Goal: Find specific page/section: Find specific page/section

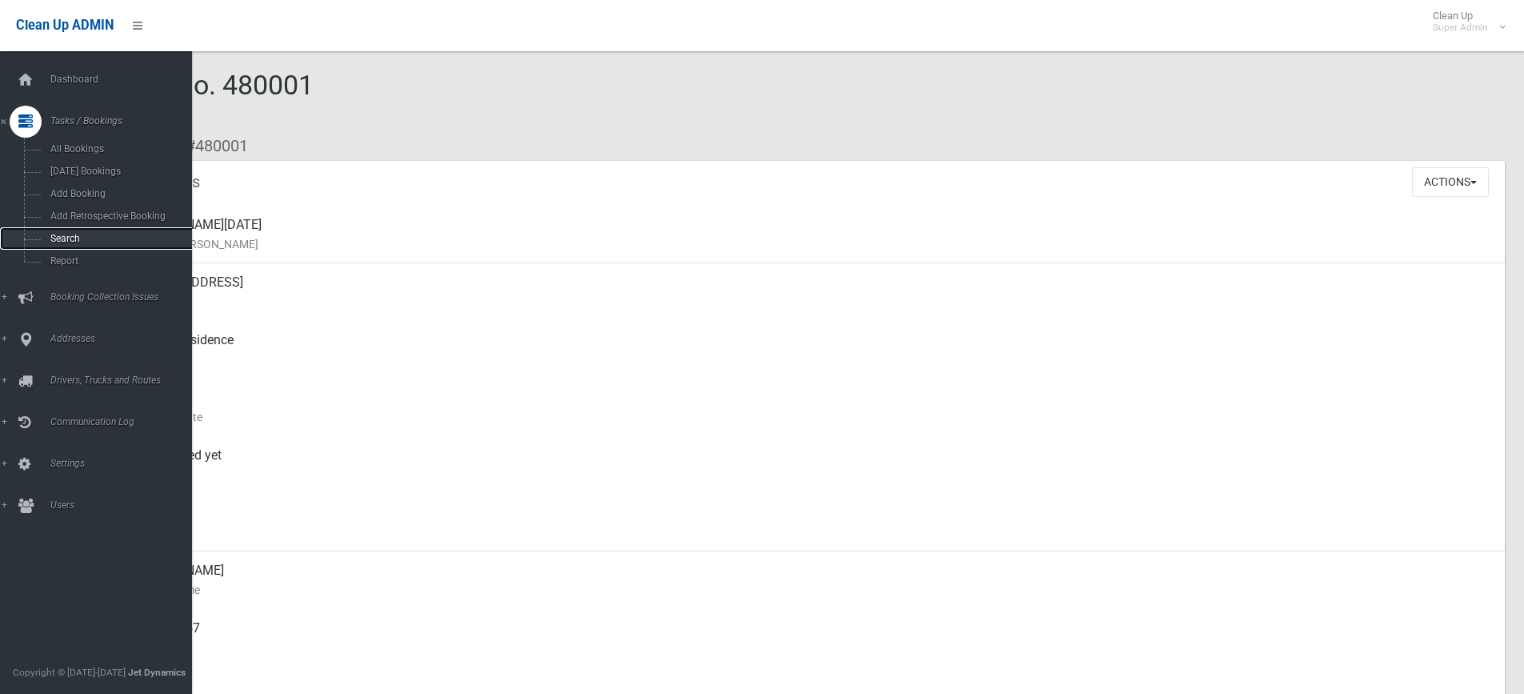
click at [62, 235] on span "Search" at bounding box center [118, 238] width 145 height 11
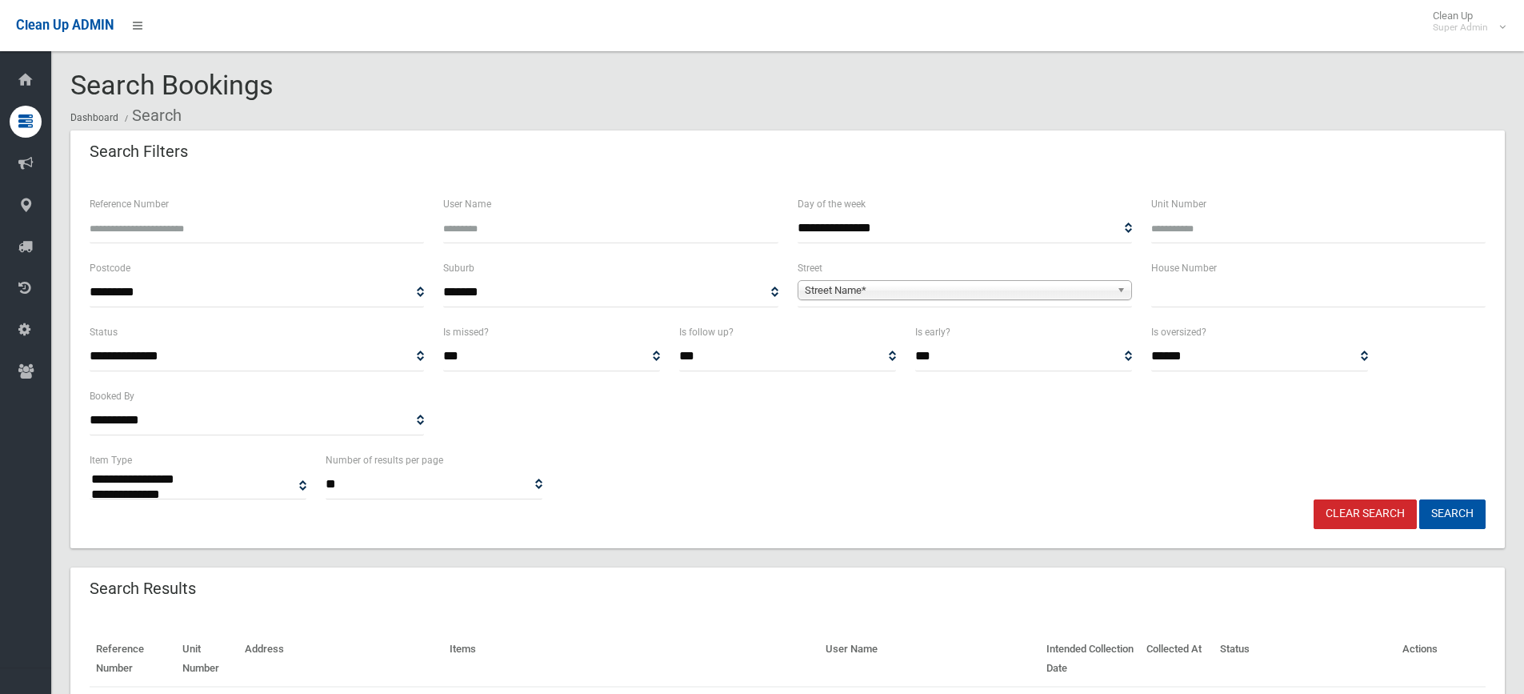
select select
click at [1280, 288] on input "text" at bounding box center [1318, 293] width 334 height 30
type input "*"
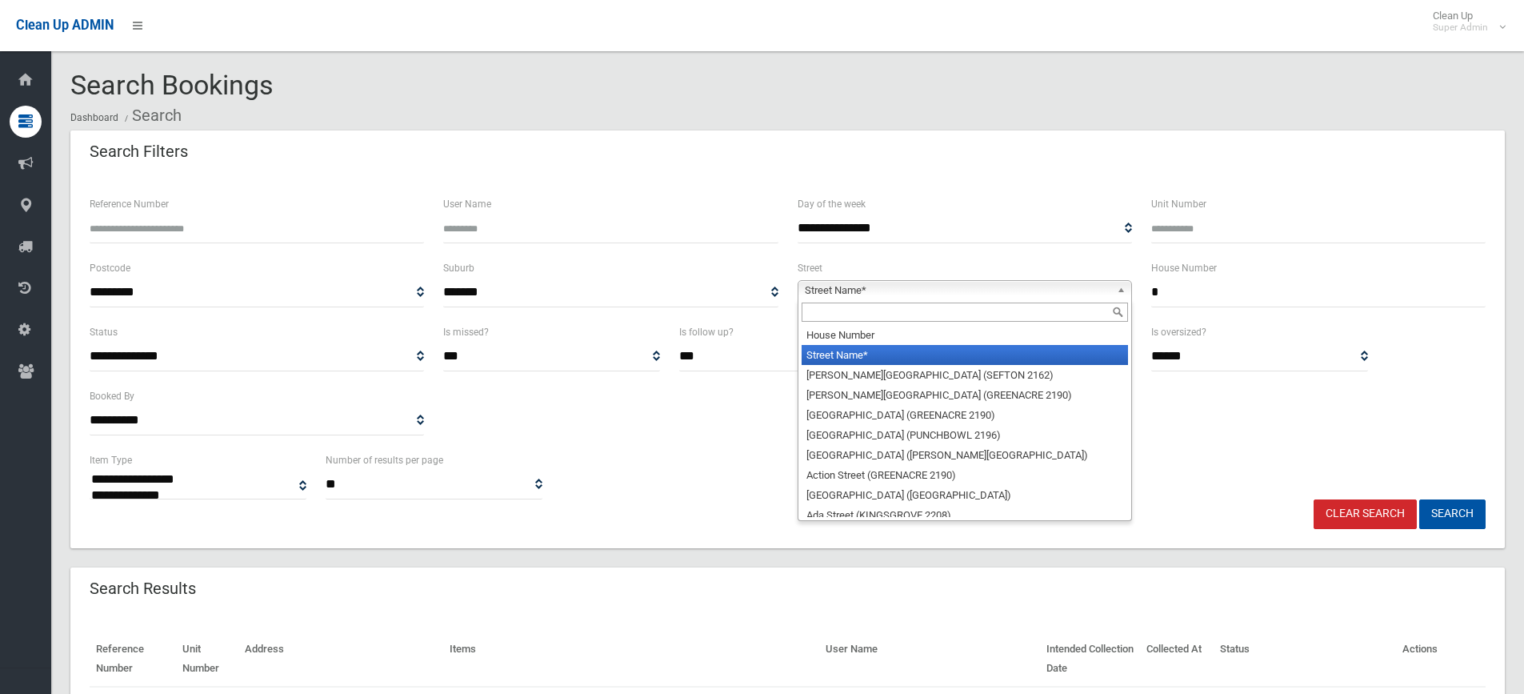
click at [897, 299] on div "Street Name* [GEOGRAPHIC_DATA] Name* [PERSON_NAME][GEOGRAPHIC_DATA][PERSON_NAME…" at bounding box center [965, 290] width 334 height 20
click at [845, 306] on input "text" at bounding box center [965, 311] width 326 height 19
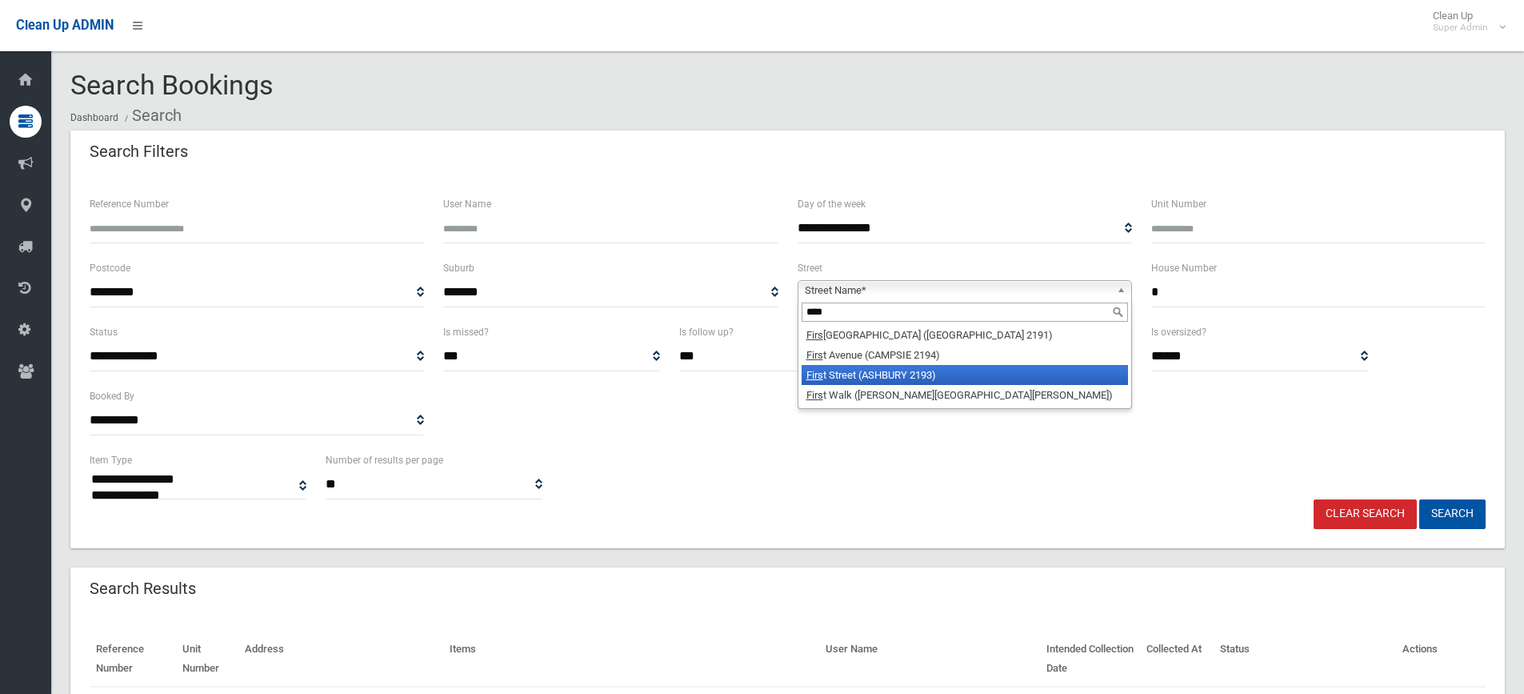
type input "****"
click at [879, 382] on li "[GEOGRAPHIC_DATA] (ASHBURY 2193)" at bounding box center [965, 375] width 326 height 20
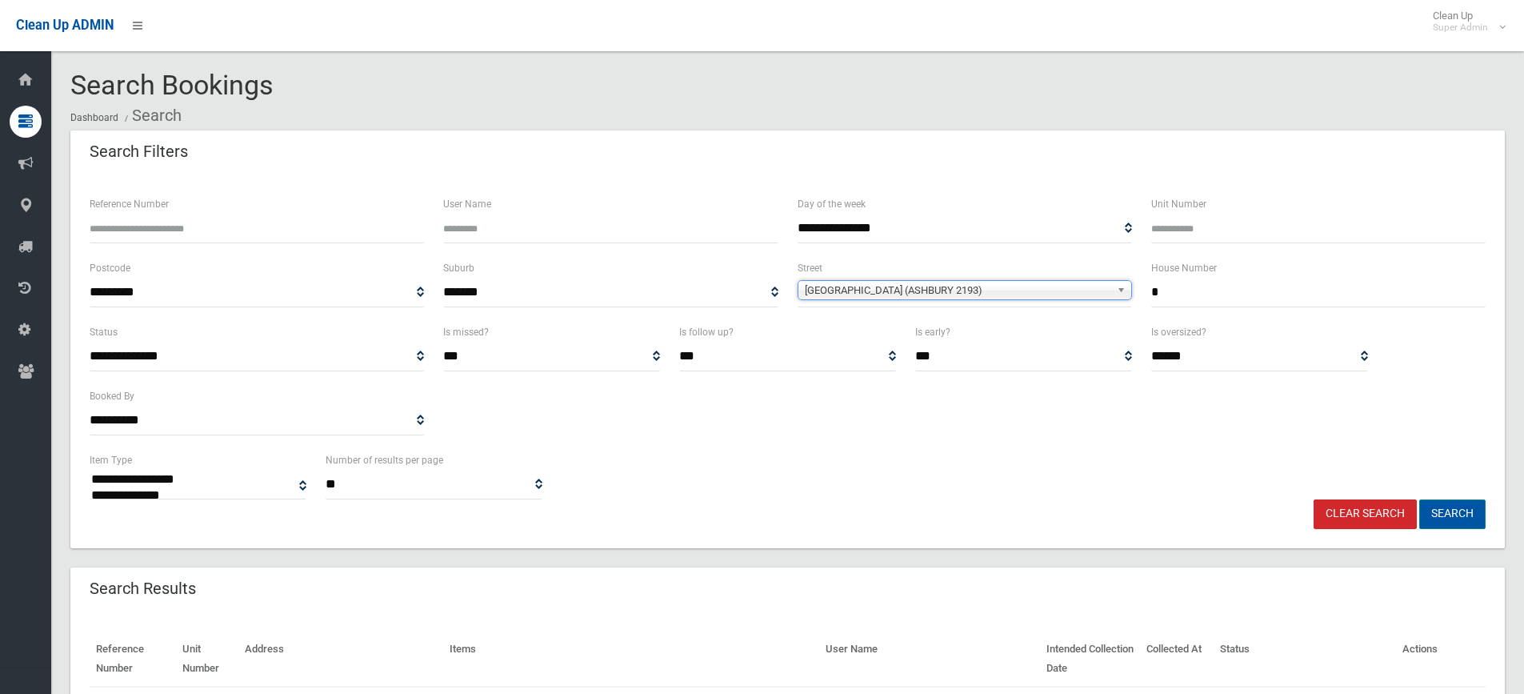
click at [1441, 511] on button "Search" at bounding box center [1452, 514] width 66 height 30
select select
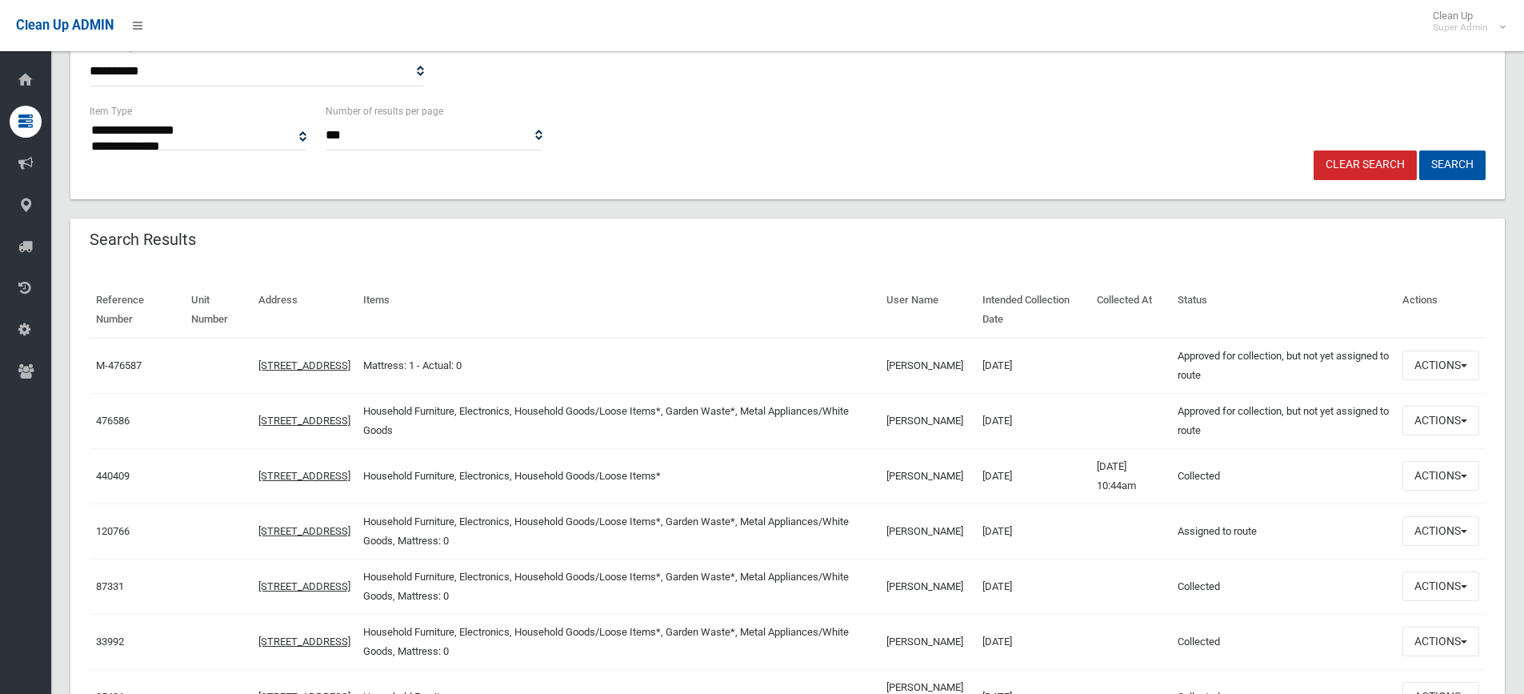
scroll to position [400, 0]
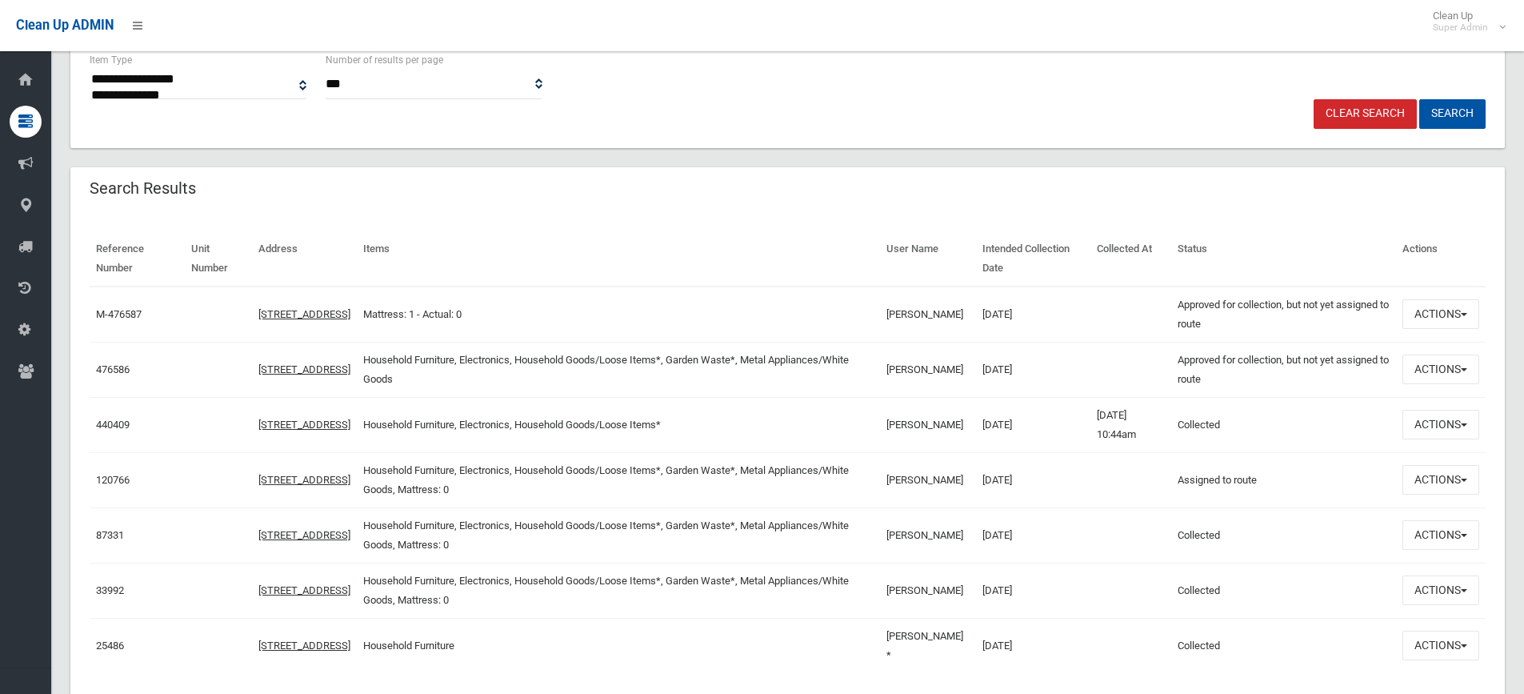
click at [936, 115] on div "Clear Search Search" at bounding box center [787, 114] width 1415 height 30
click at [1430, 381] on button "Actions" at bounding box center [1441, 369] width 77 height 30
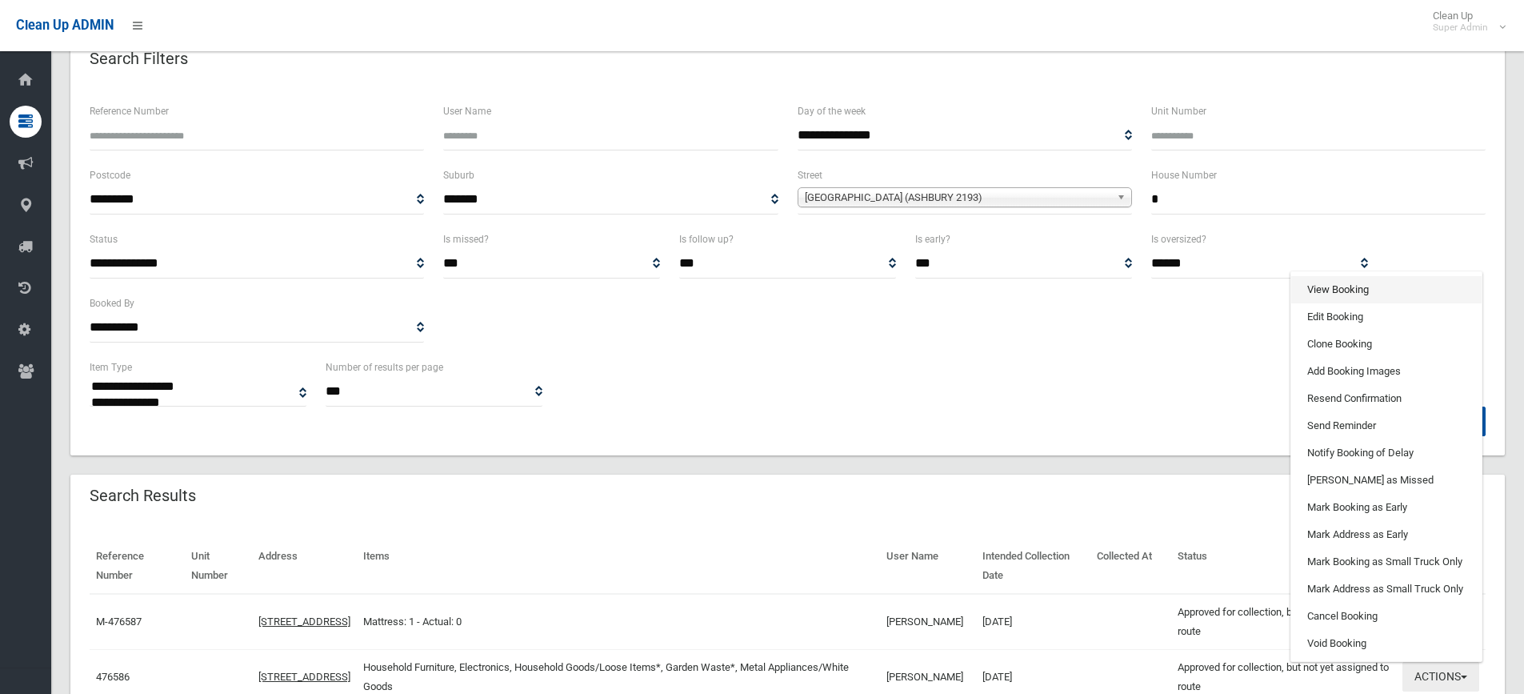
scroll to position [80, 0]
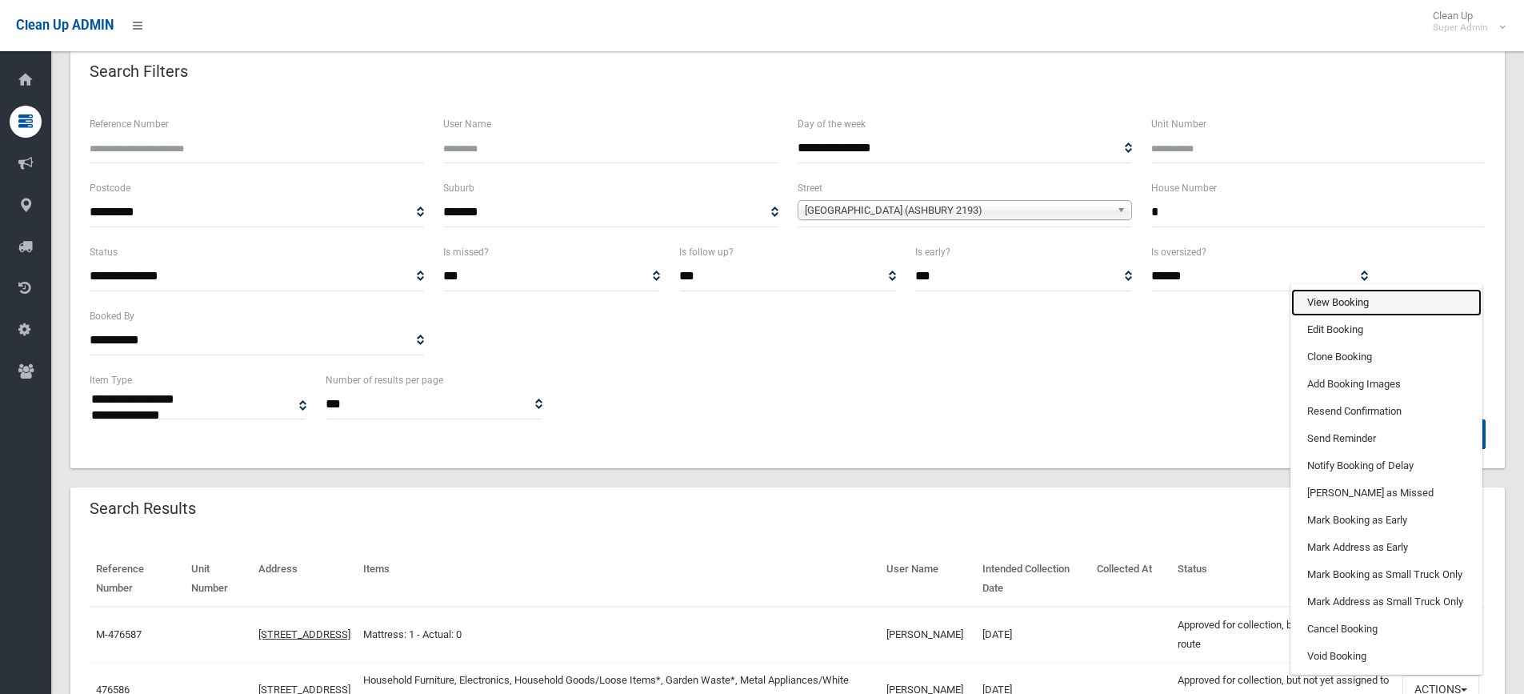
click at [1327, 302] on link "View Booking" at bounding box center [1386, 302] width 190 height 27
